Goal: Task Accomplishment & Management: Manage account settings

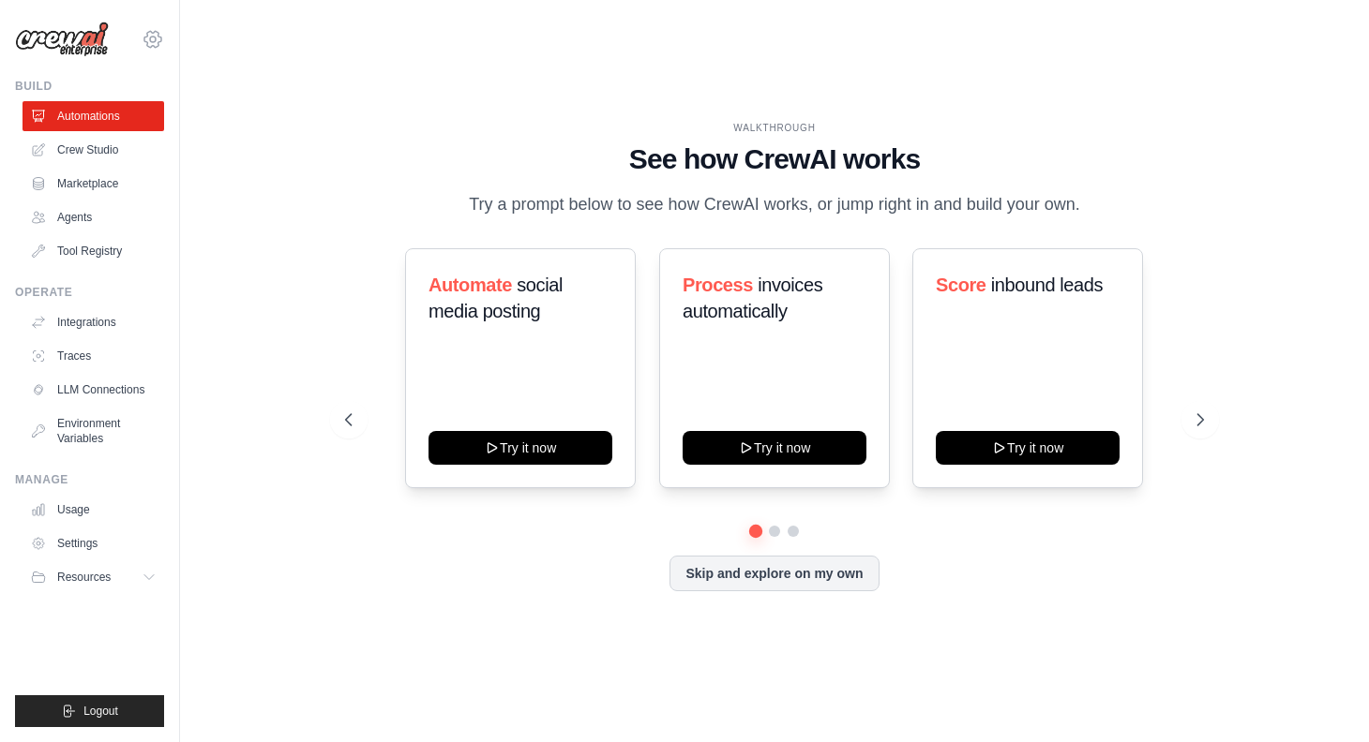
click at [151, 41] on icon at bounding box center [153, 40] width 6 height 6
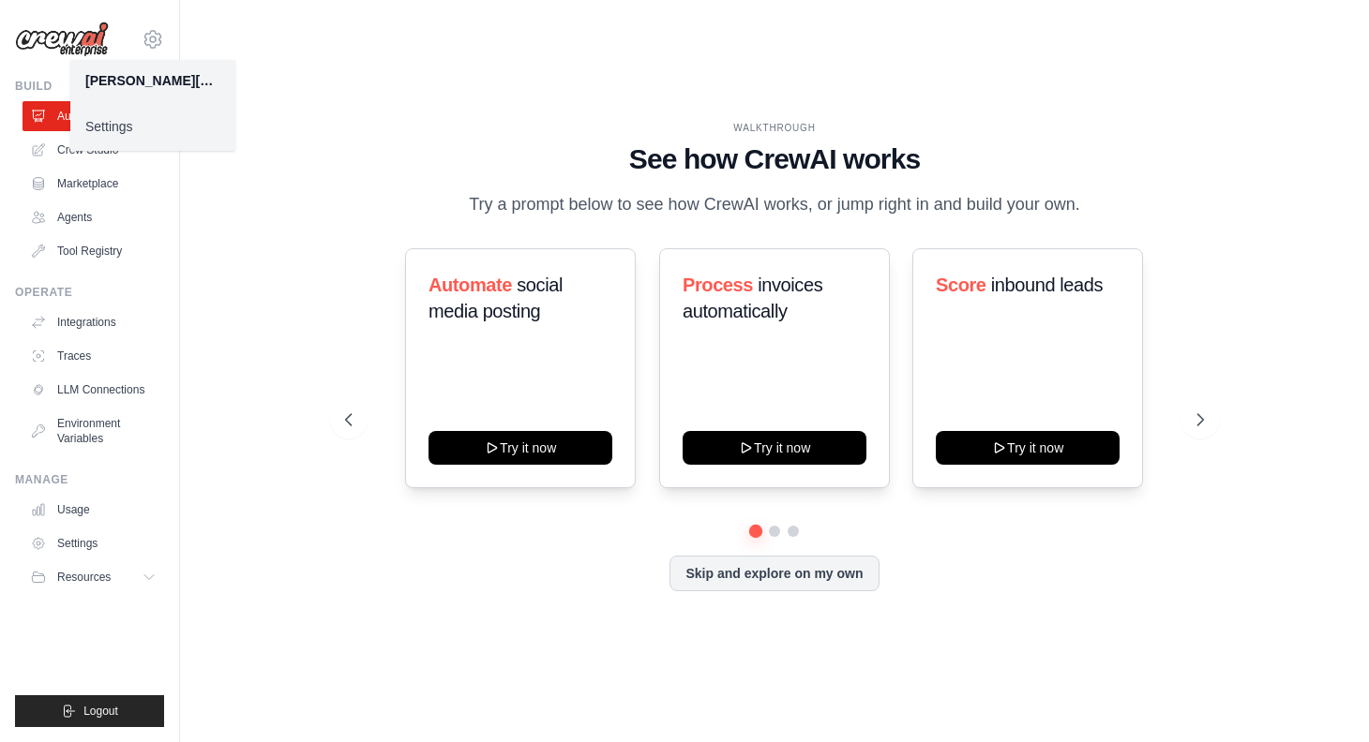
click at [121, 125] on link "Settings" at bounding box center [152, 127] width 165 height 34
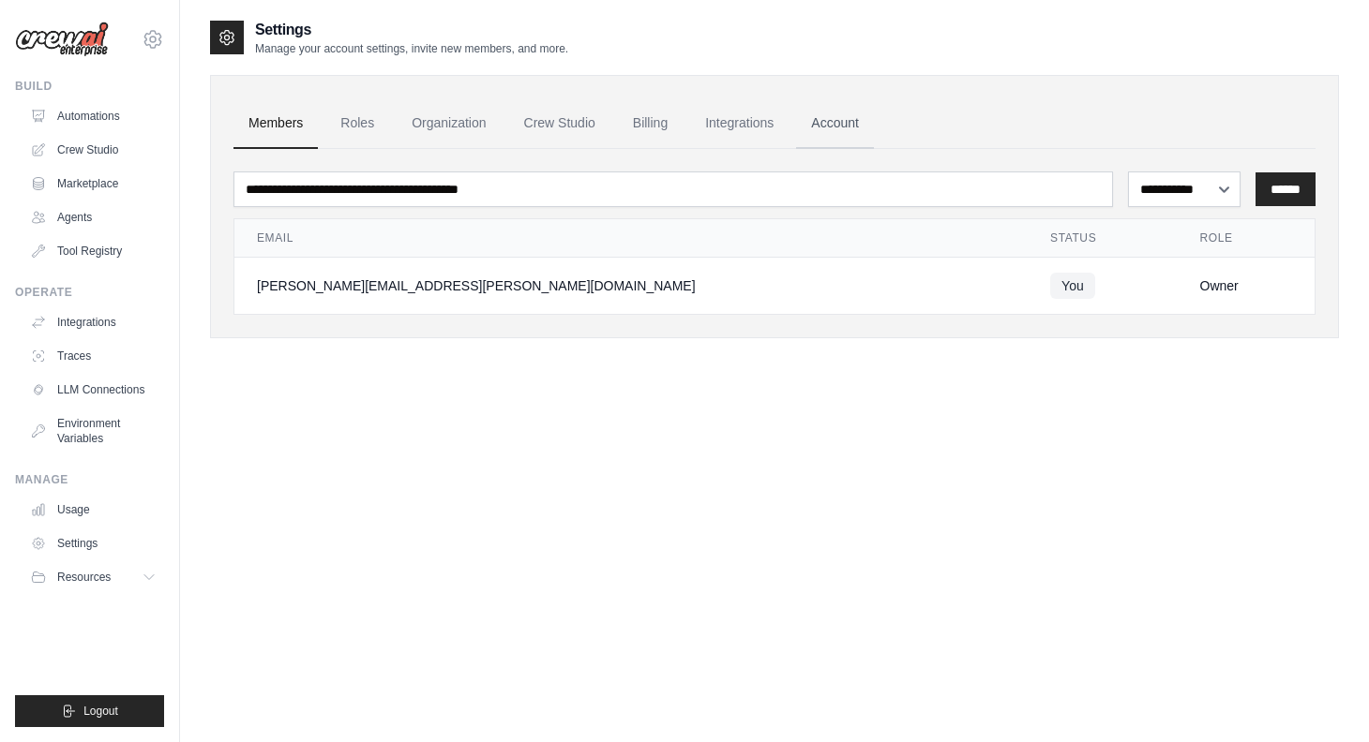
click at [846, 127] on link "Account" at bounding box center [835, 123] width 78 height 51
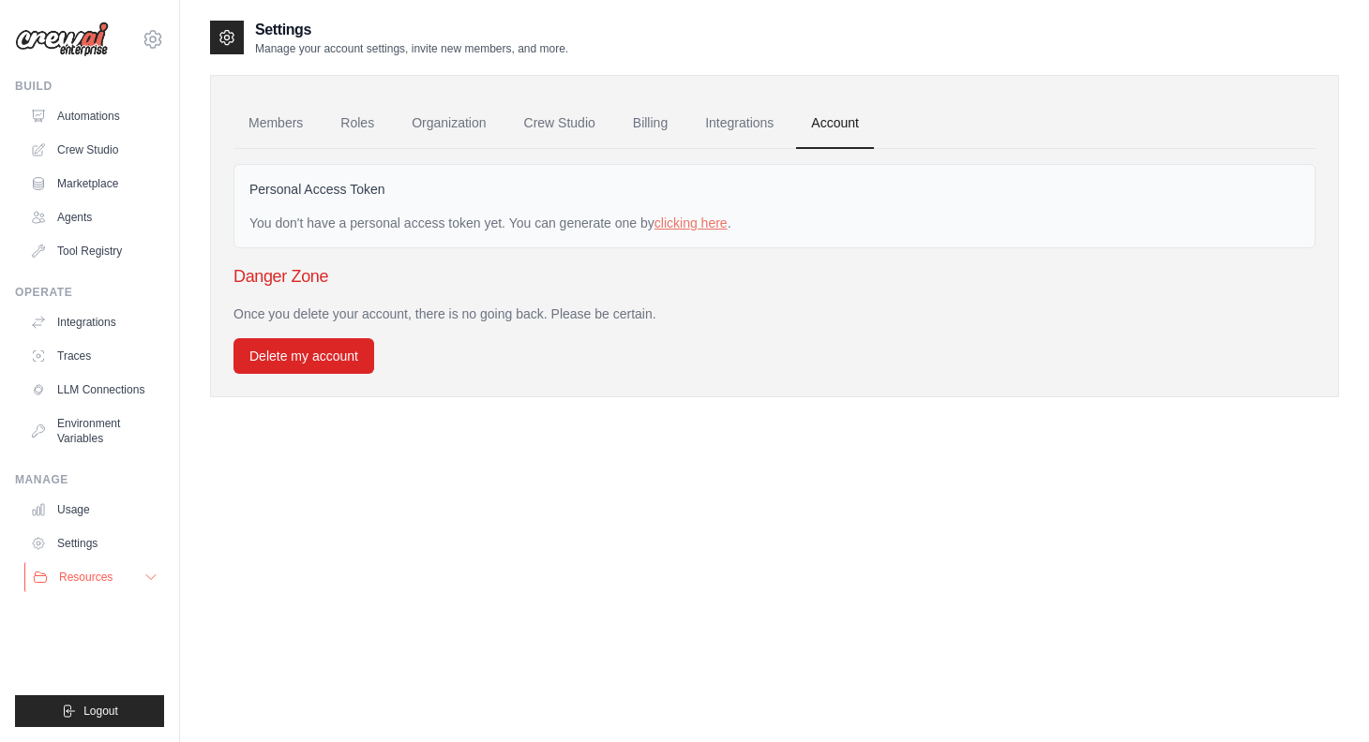
click at [146, 570] on icon at bounding box center [150, 577] width 15 height 15
click at [714, 128] on link "Integrations" at bounding box center [739, 123] width 98 height 51
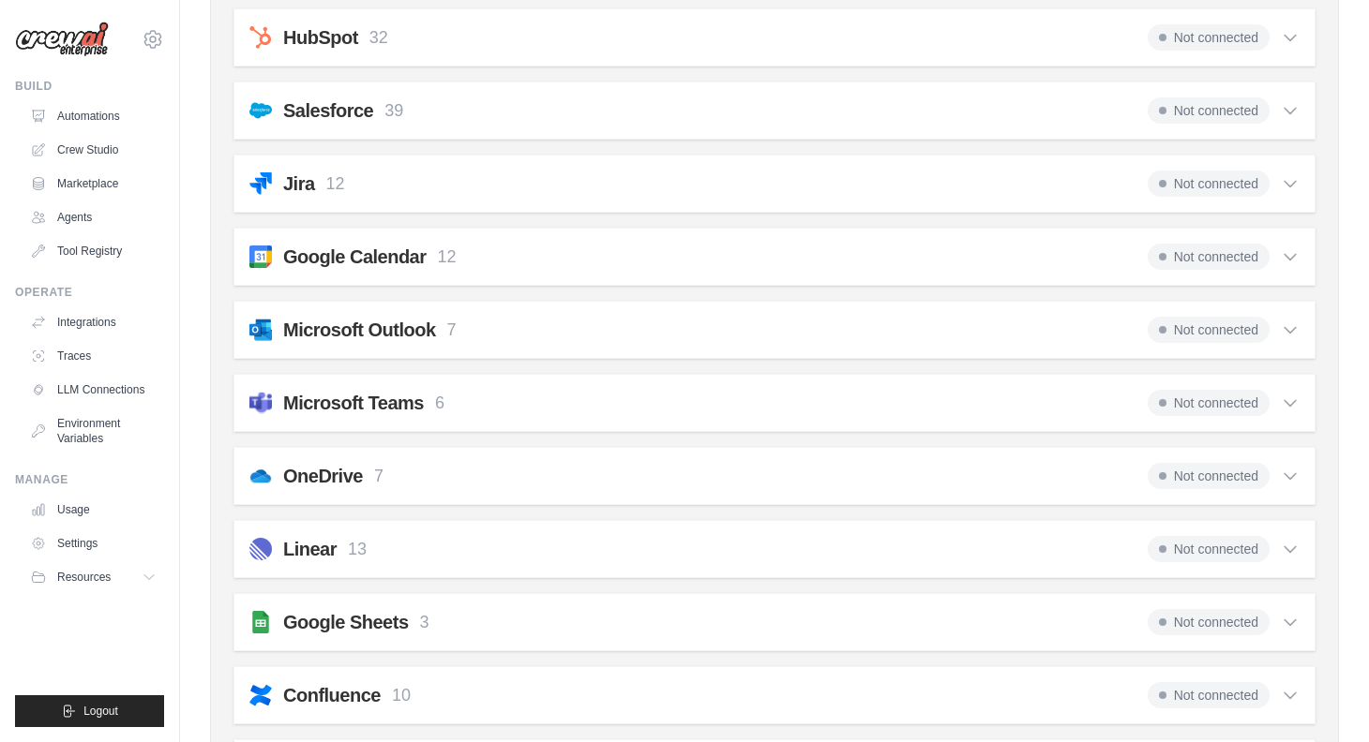
scroll to position [620, 0]
click at [1203, 402] on span "Not connected" at bounding box center [1208, 402] width 122 height 26
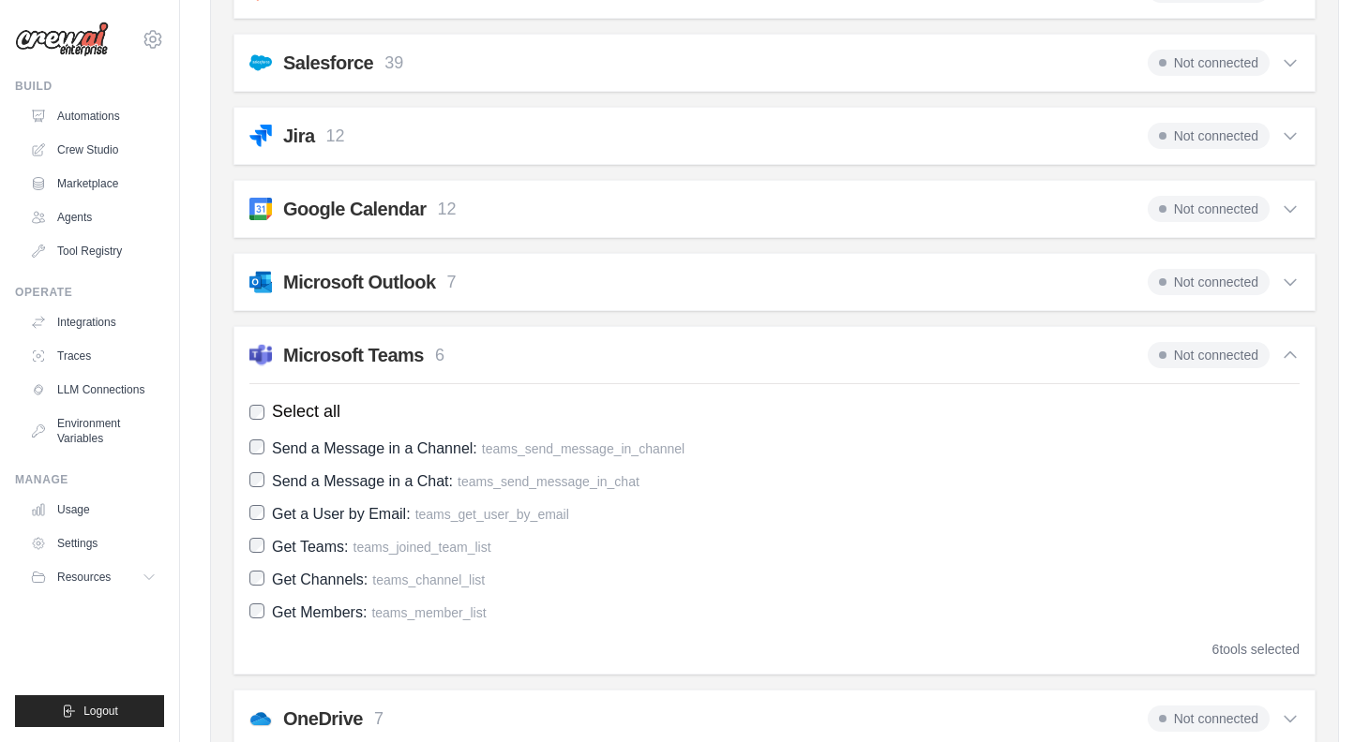
scroll to position [670, 0]
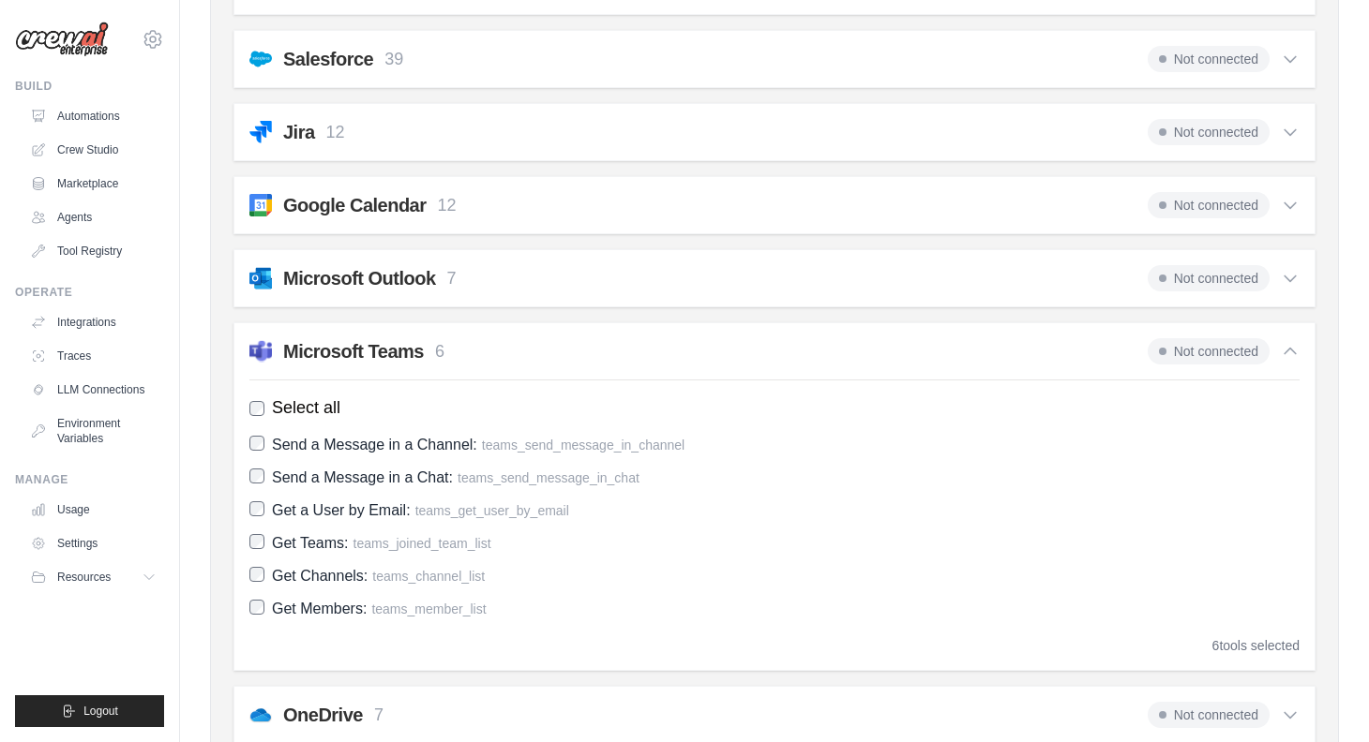
click at [1297, 356] on icon at bounding box center [1290, 351] width 19 height 19
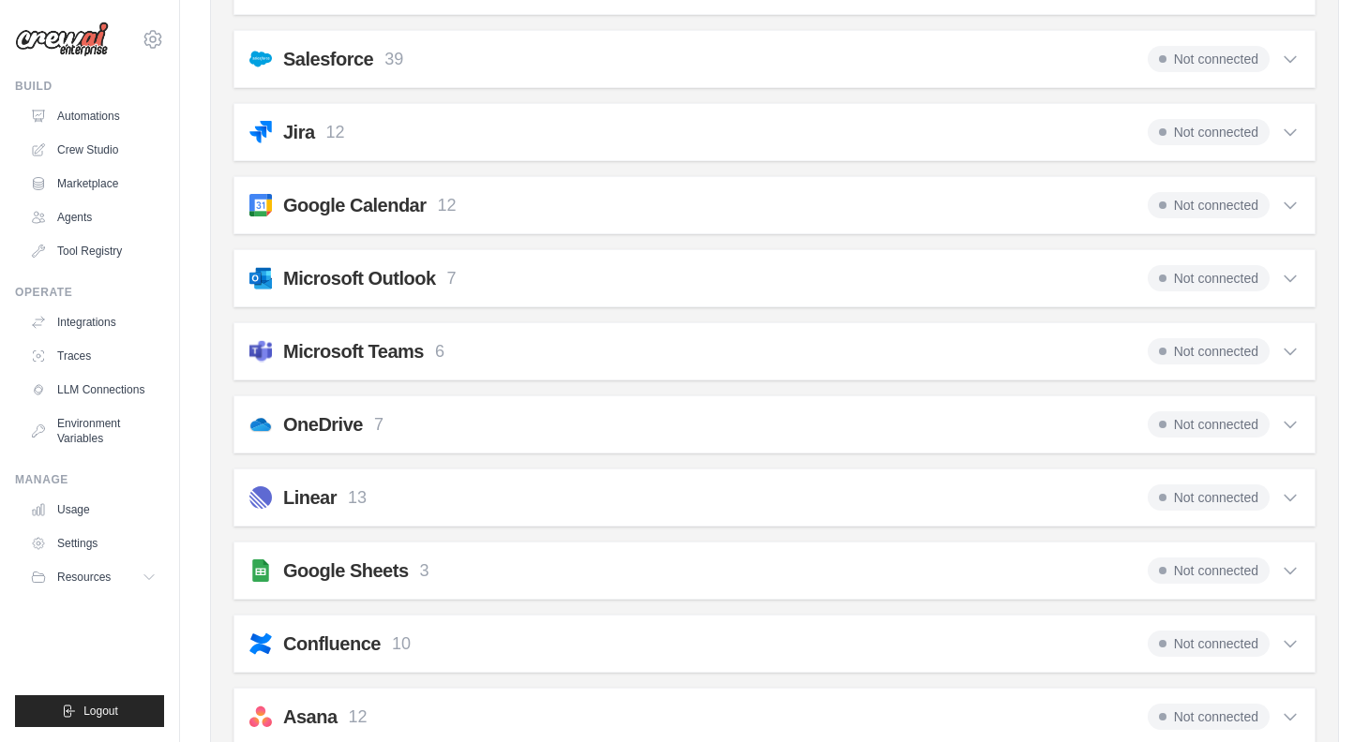
click at [1293, 285] on icon at bounding box center [1290, 278] width 19 height 19
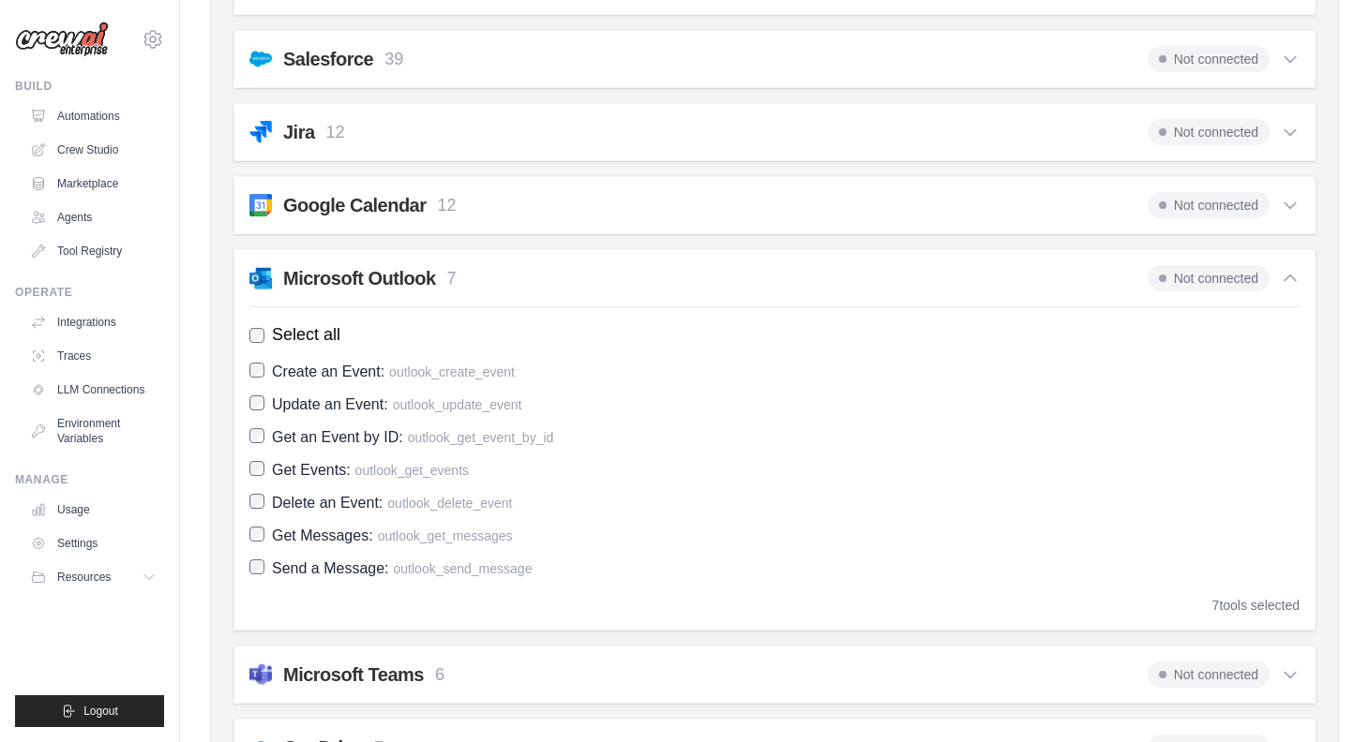
click at [1291, 277] on icon at bounding box center [1290, 278] width 19 height 19
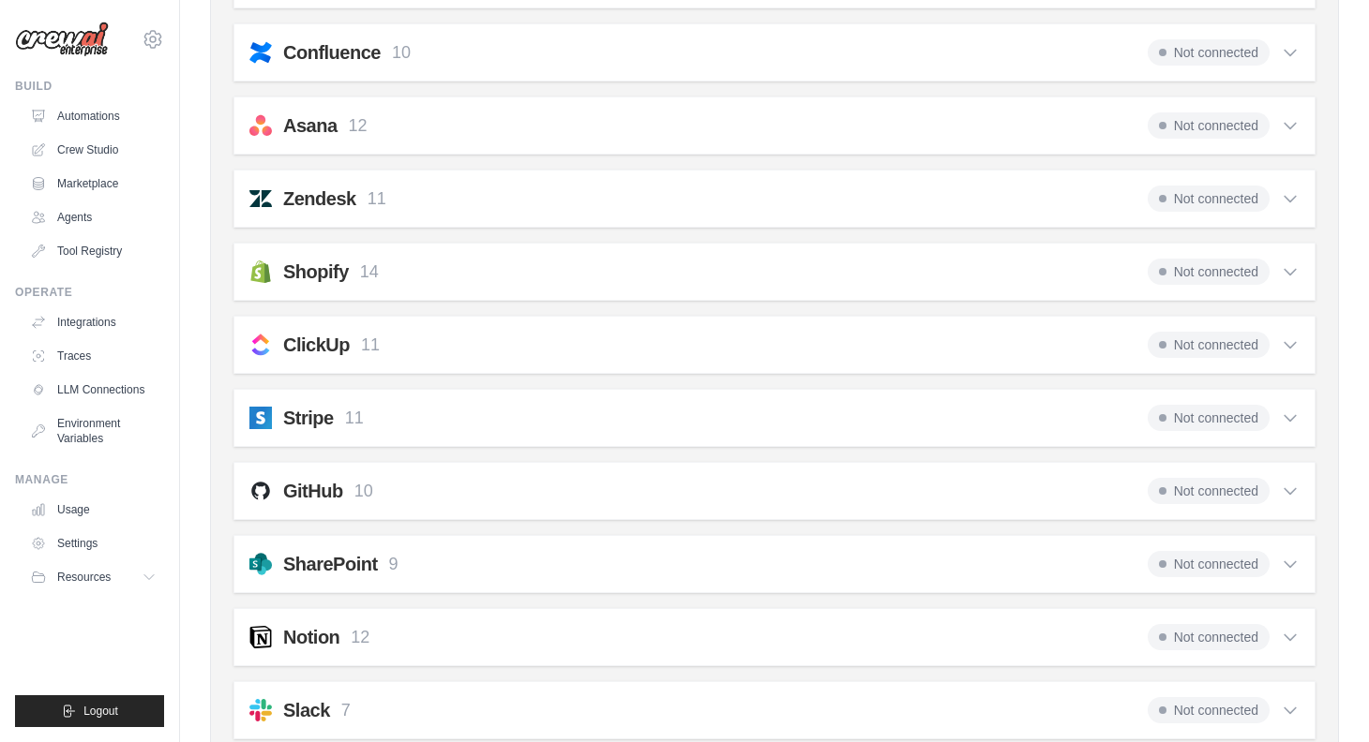
scroll to position [1274, 0]
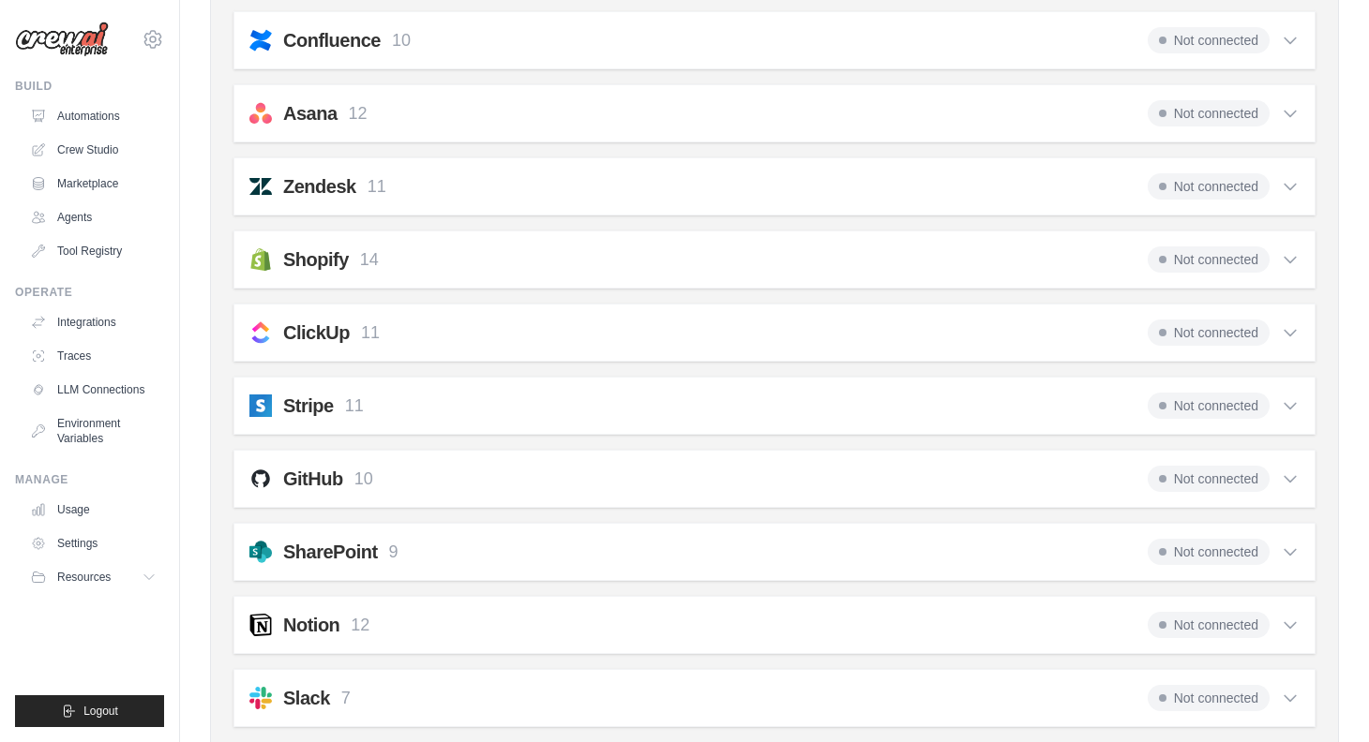
click at [1292, 549] on icon at bounding box center [1290, 552] width 19 height 19
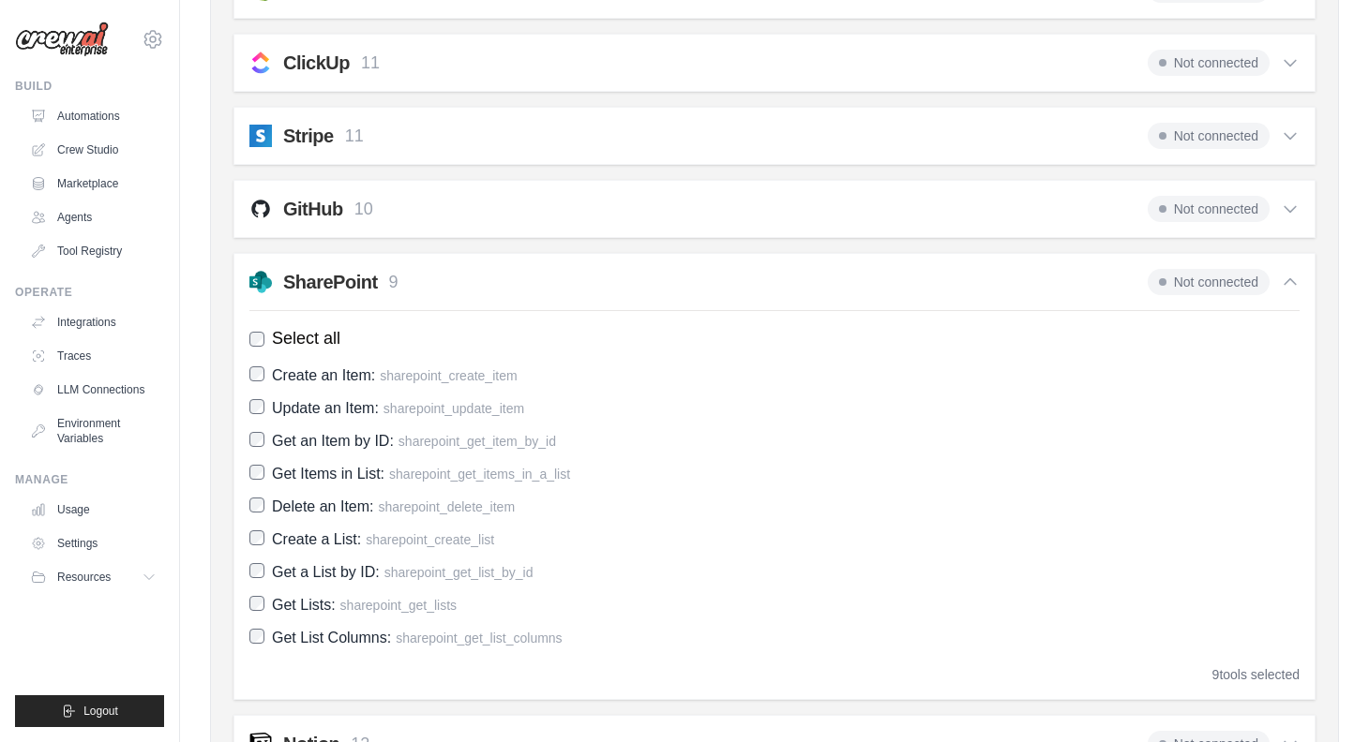
scroll to position [1548, 0]
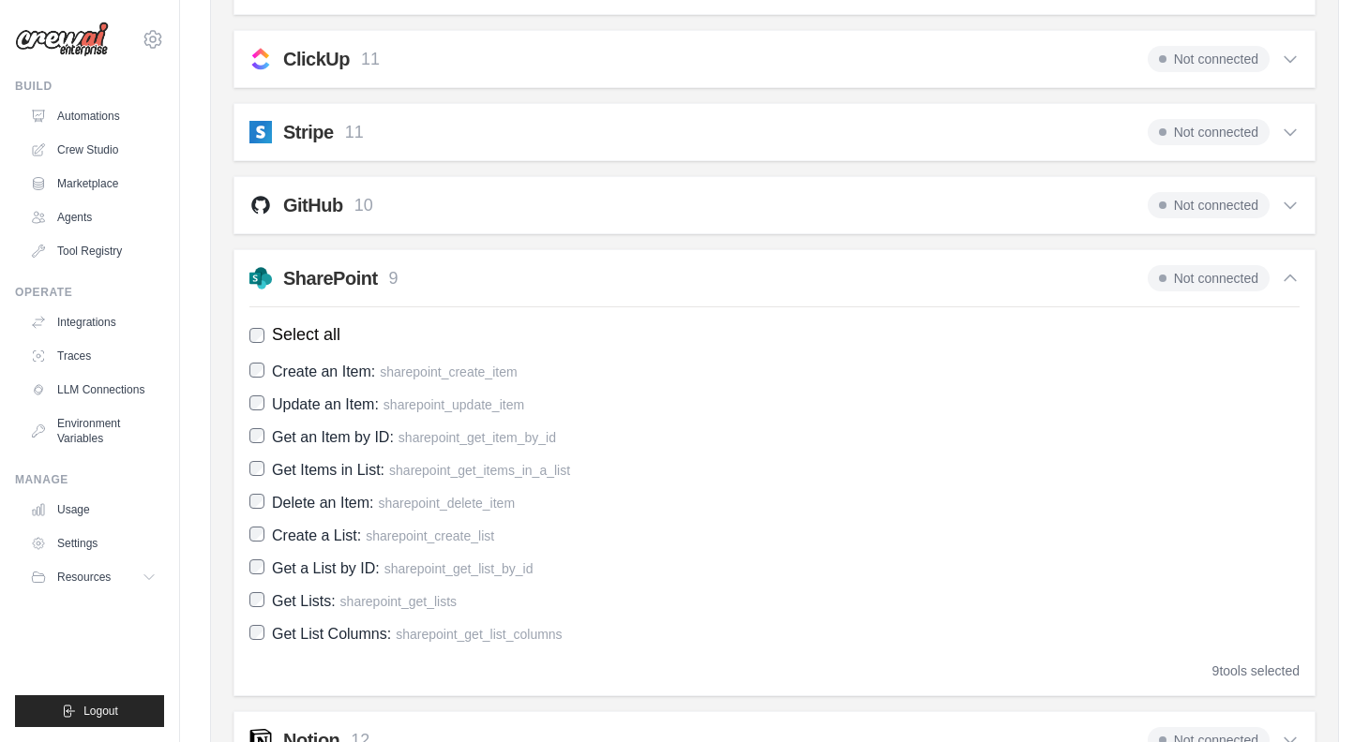
click at [1292, 280] on icon at bounding box center [1290, 278] width 19 height 19
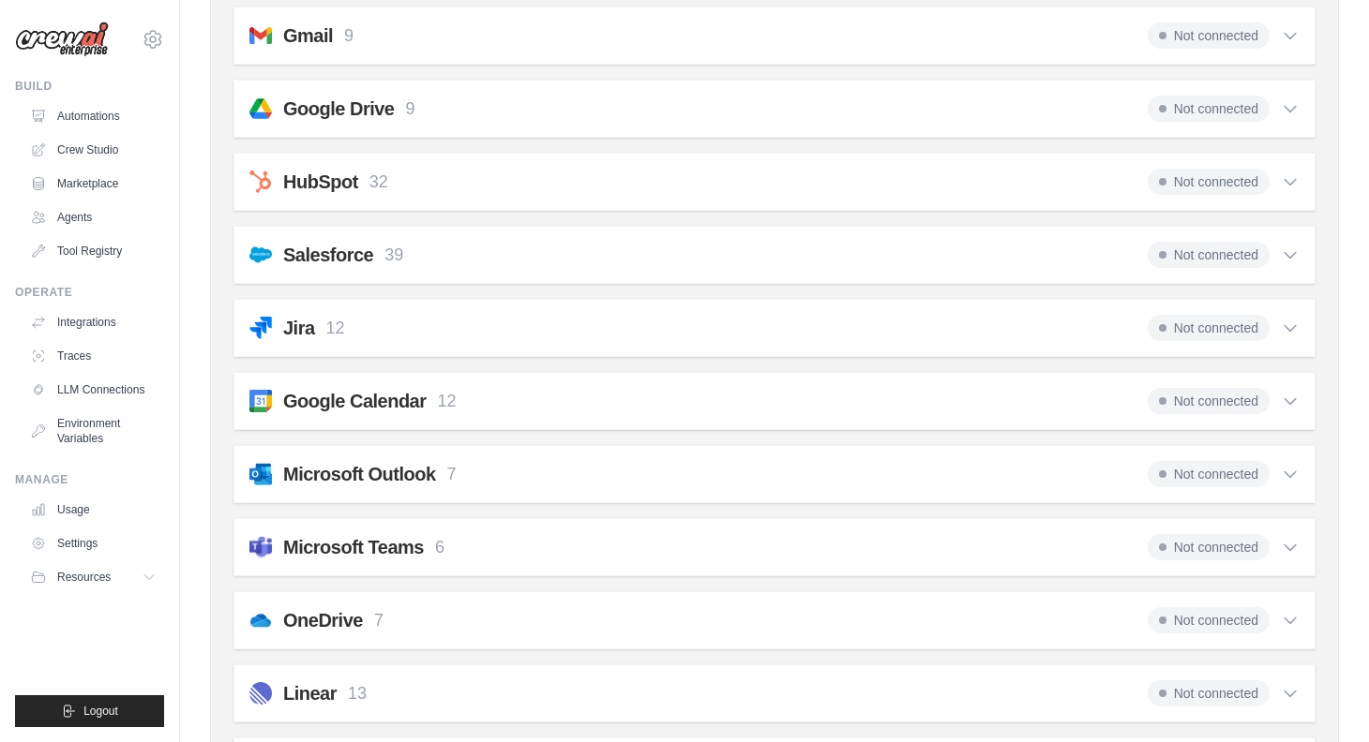
scroll to position [476, 0]
click at [1291, 472] on icon at bounding box center [1290, 472] width 19 height 19
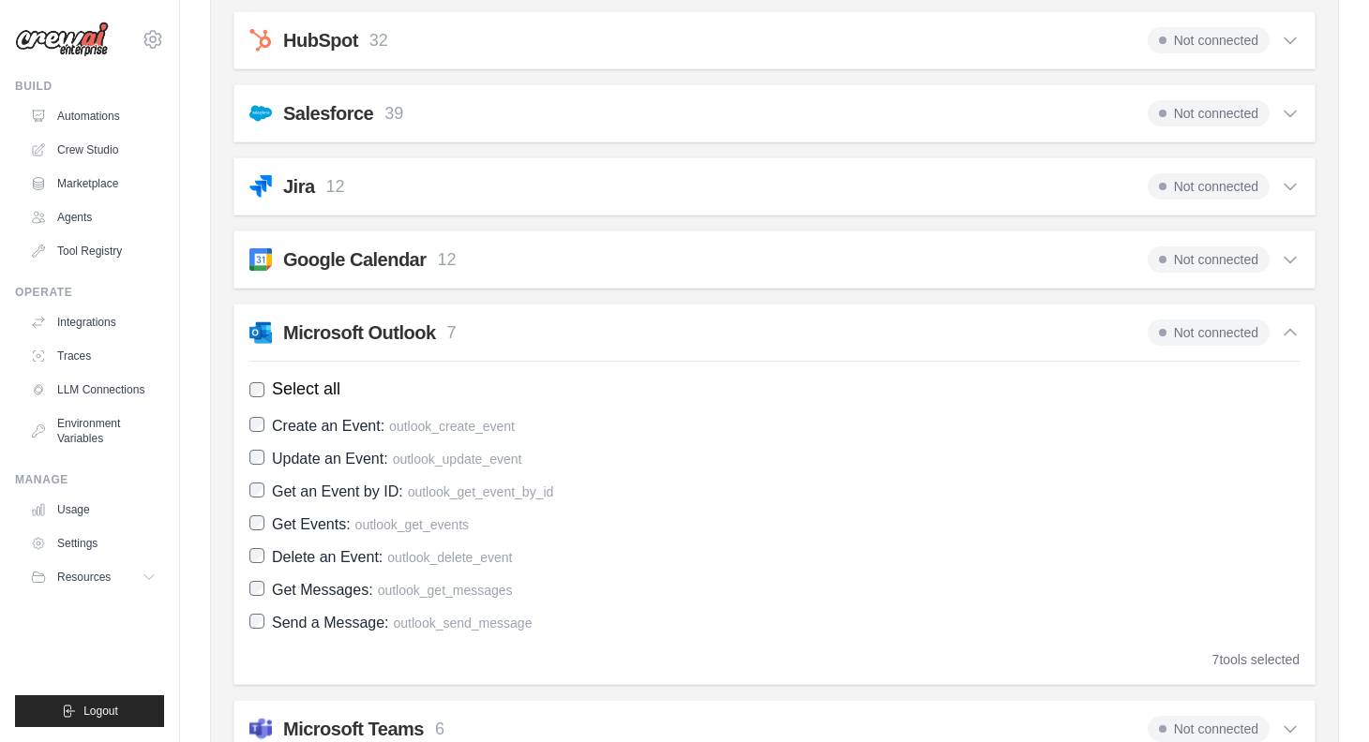
scroll to position [617, 0]
click at [377, 331] on h2 "Microsoft Outlook" at bounding box center [359, 332] width 153 height 26
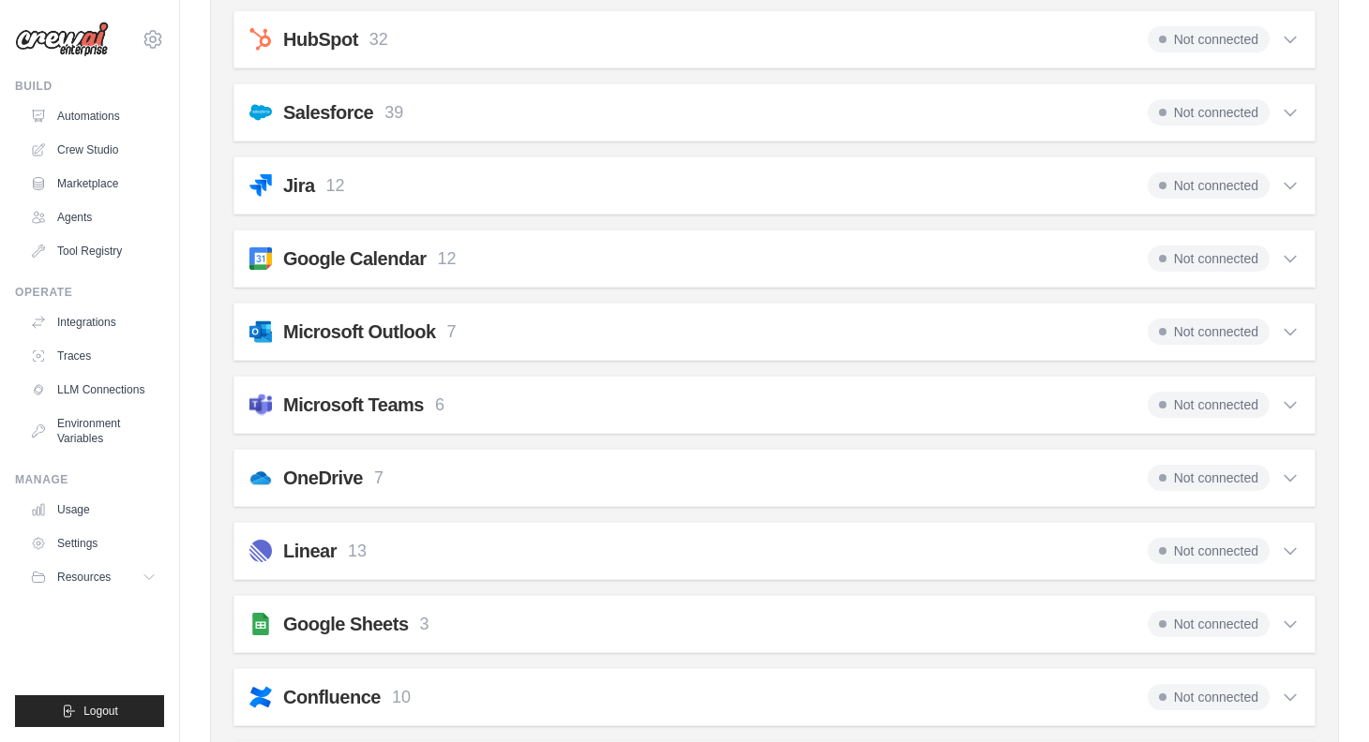
click at [1173, 326] on span "Not connected" at bounding box center [1208, 332] width 122 height 26
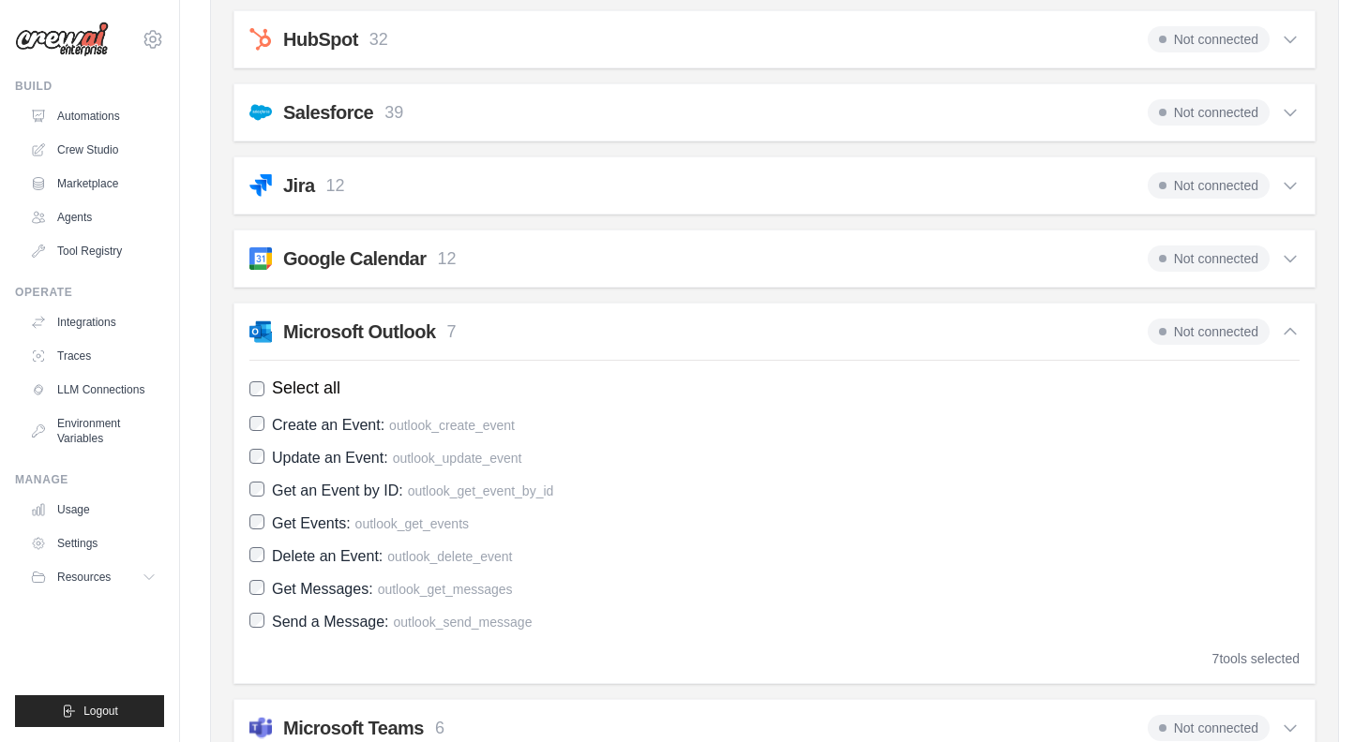
scroll to position [637, 0]
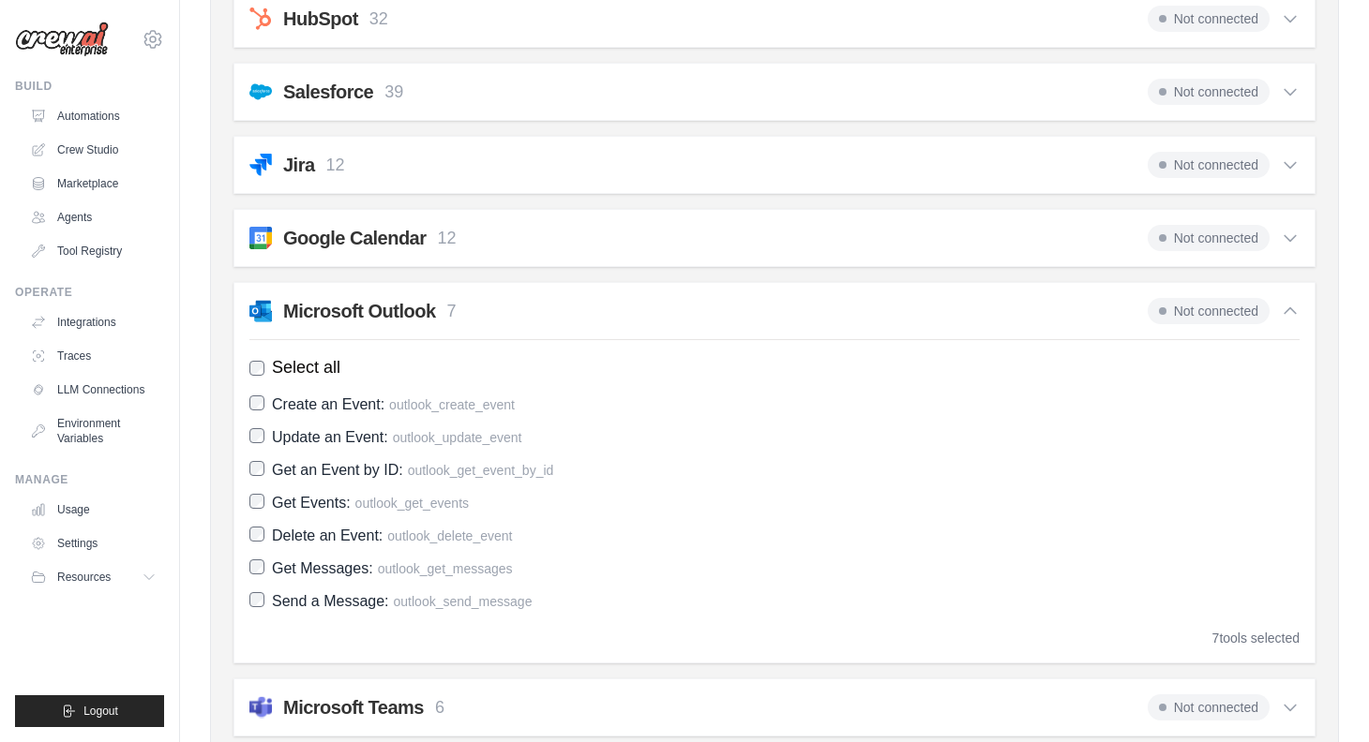
click at [1207, 493] on label "Get Events: outlook_get_events" at bounding box center [774, 502] width 1050 height 25
click at [1285, 306] on icon at bounding box center [1290, 311] width 19 height 19
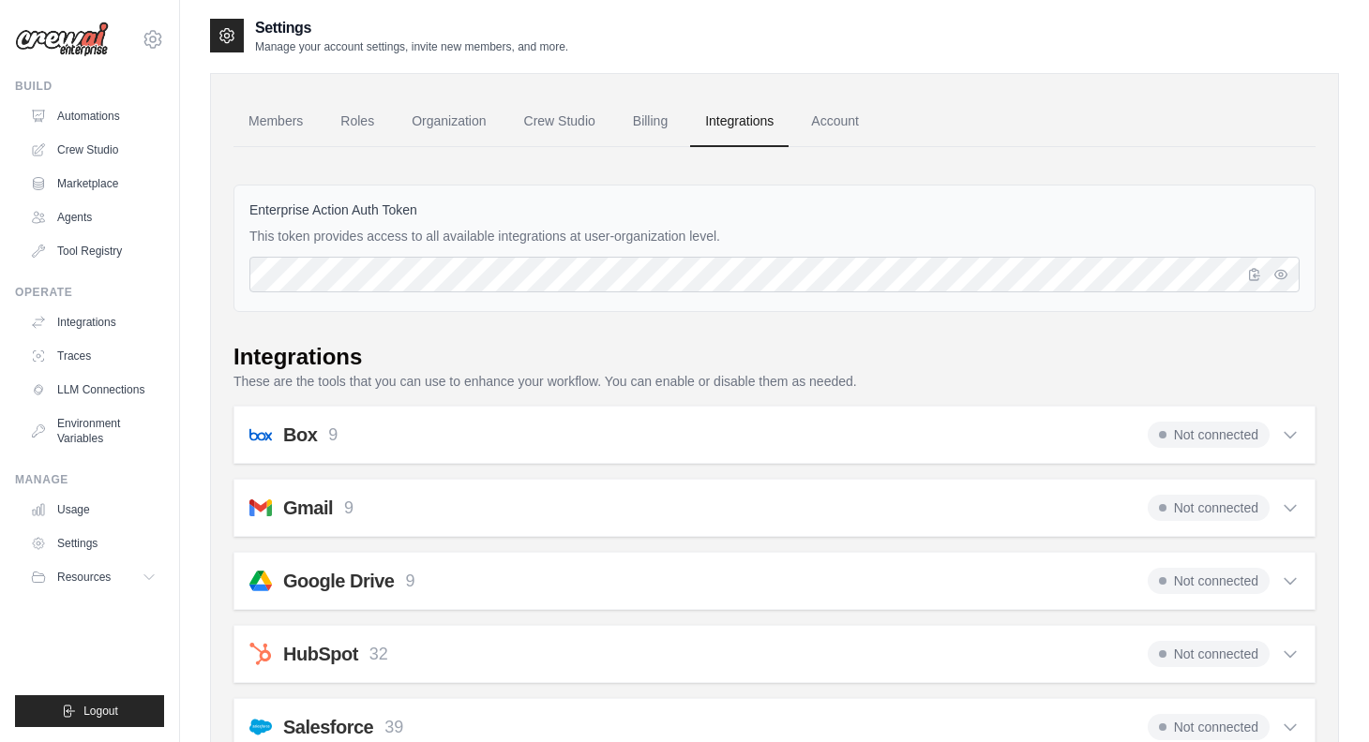
scroll to position [0, 0]
click at [85, 315] on link "Integrations" at bounding box center [95, 322] width 142 height 30
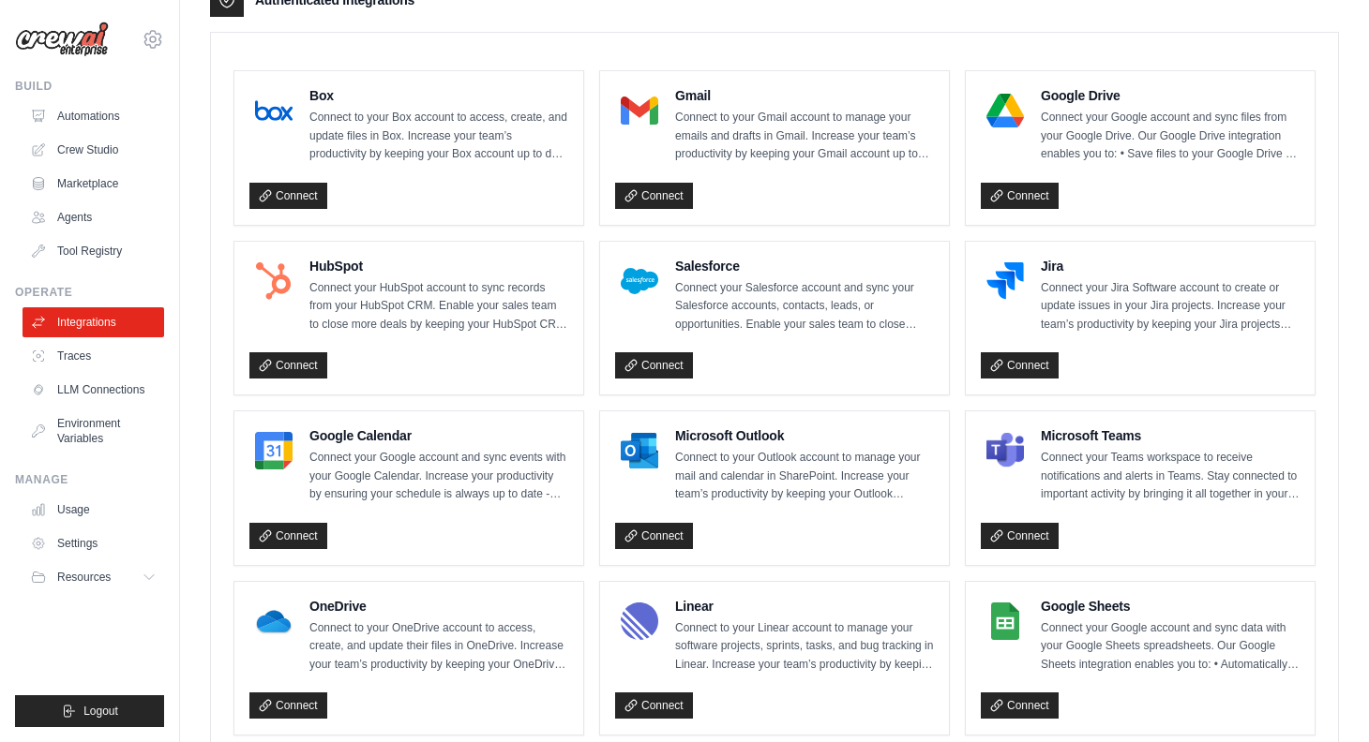
scroll to position [510, 0]
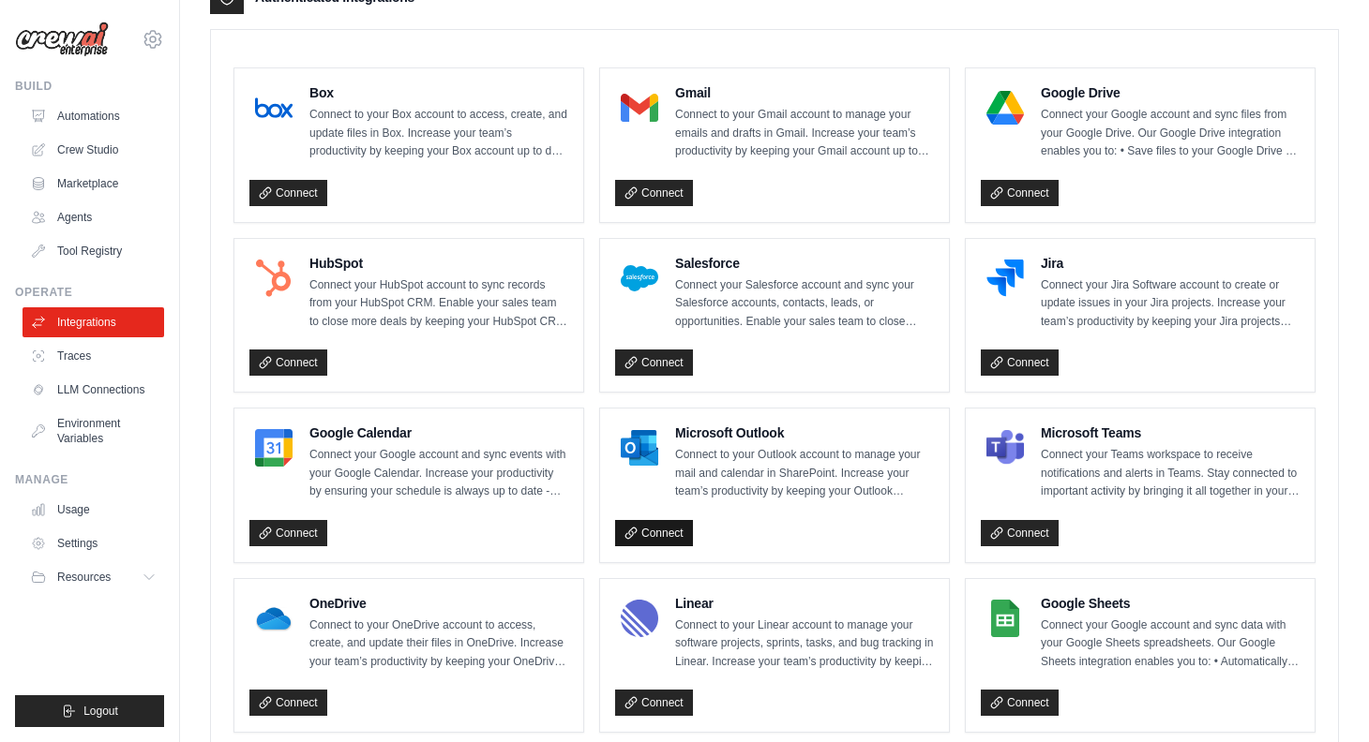
click at [659, 534] on link "Connect" at bounding box center [654, 533] width 78 height 26
click at [1028, 532] on link "Connect" at bounding box center [1020, 533] width 78 height 26
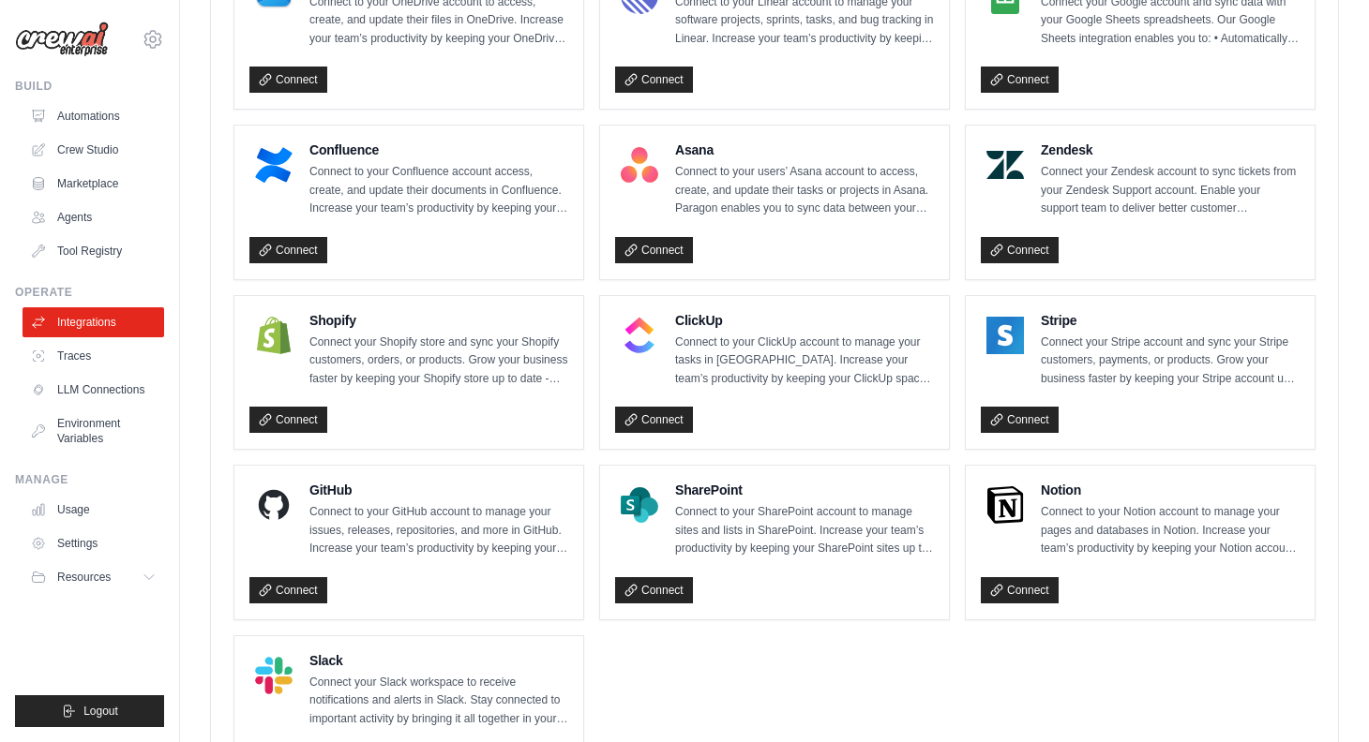
scroll to position [1140, 0]
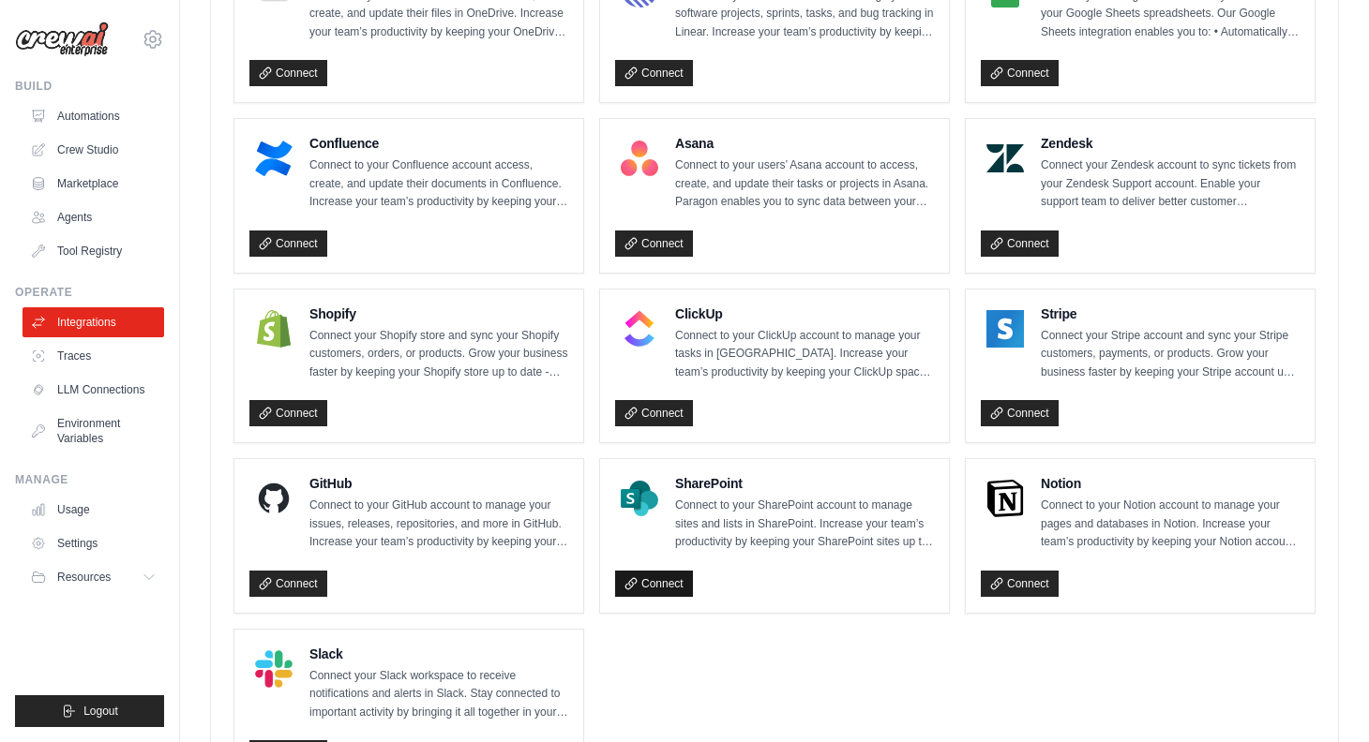
click at [645, 589] on link "Connect" at bounding box center [654, 584] width 78 height 26
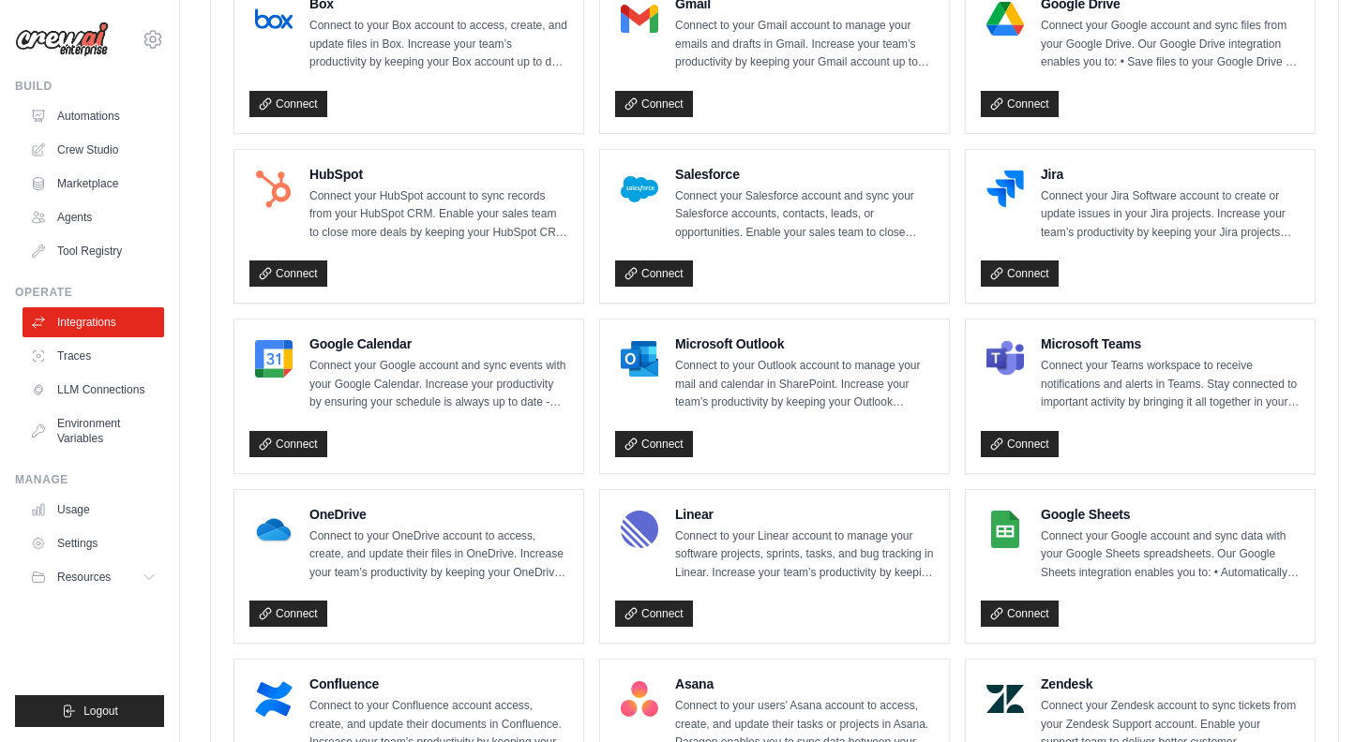
scroll to position [662, 0]
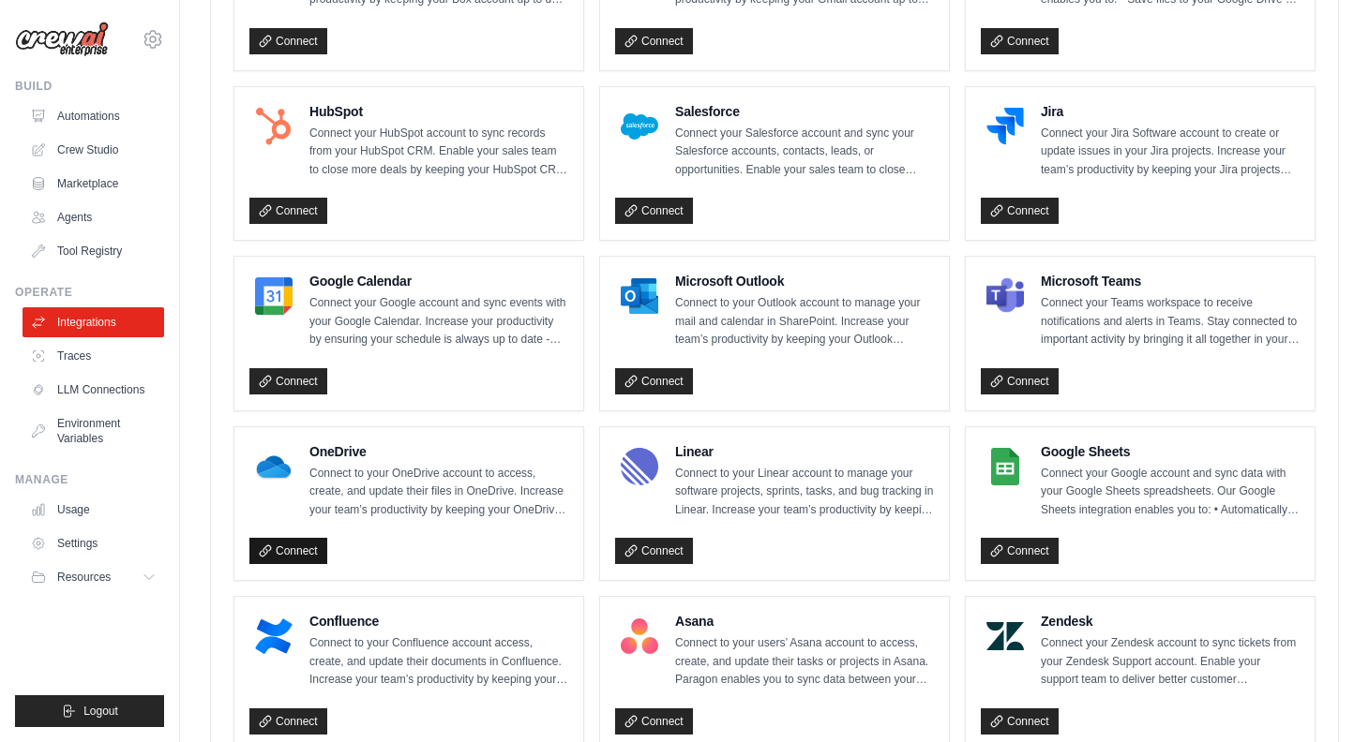
click at [298, 552] on link "Connect" at bounding box center [288, 551] width 78 height 26
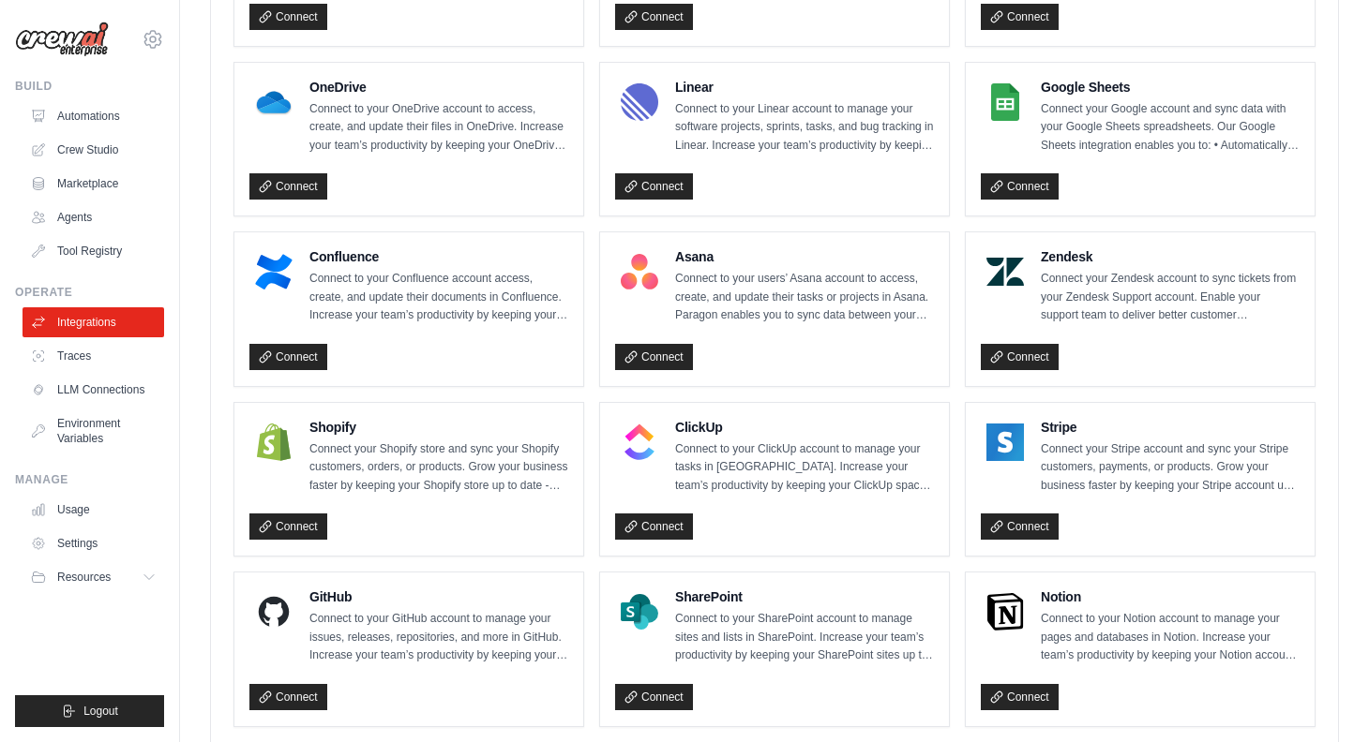
scroll to position [1030, 0]
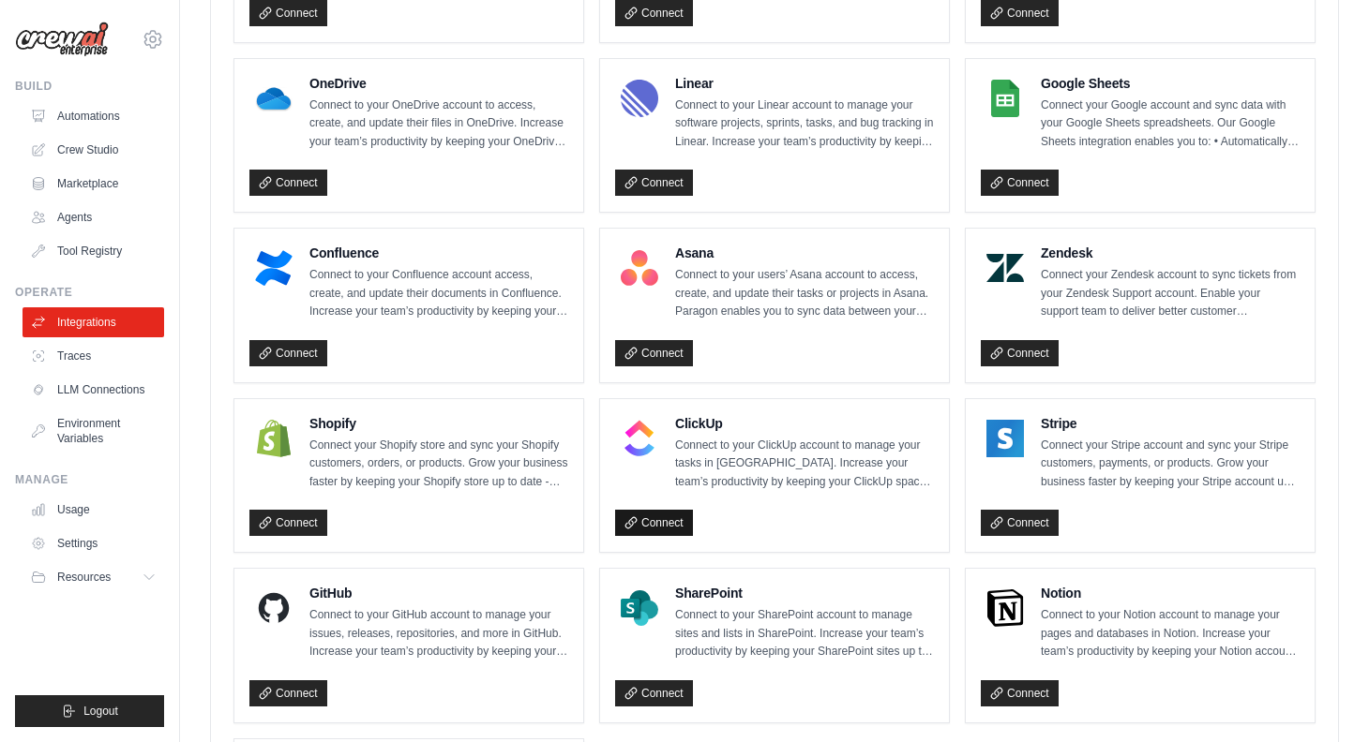
click at [656, 521] on link "Connect" at bounding box center [654, 523] width 78 height 26
click at [663, 520] on link "Connect" at bounding box center [654, 523] width 78 height 26
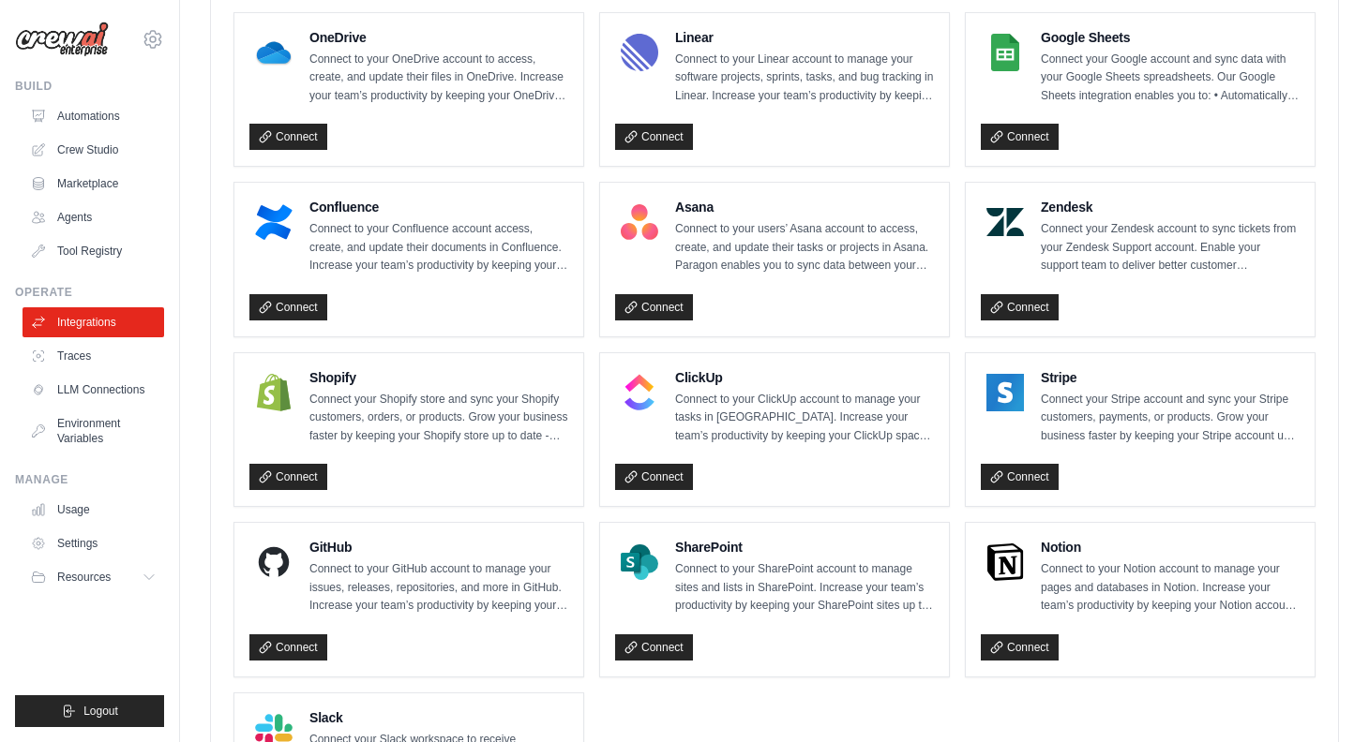
scroll to position [1069, 0]
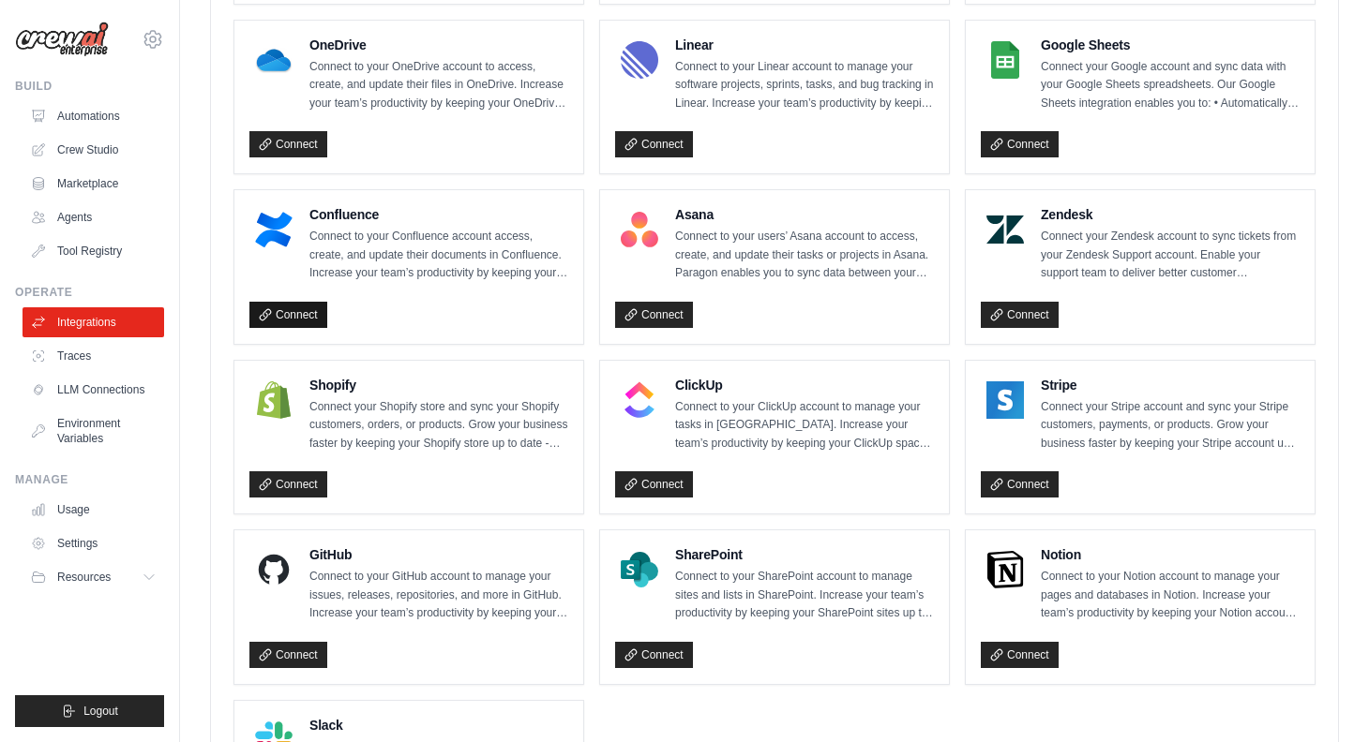
click at [277, 313] on link "Connect" at bounding box center [288, 315] width 78 height 26
click at [295, 308] on link "Connect" at bounding box center [288, 315] width 78 height 26
click at [656, 656] on link "Connect" at bounding box center [654, 655] width 78 height 26
